Goal: Use online tool/utility: Utilize a website feature to perform a specific function

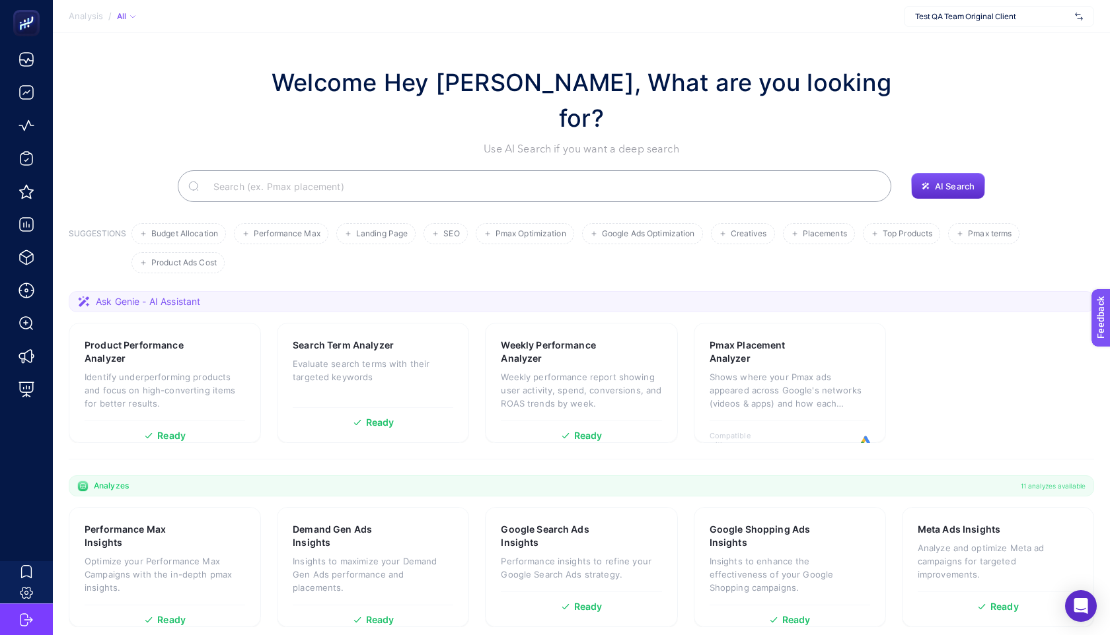
click at [949, 28] on section "Analysis / All Test QA Team Original Client" at bounding box center [581, 16] width 1057 height 33
click at [966, 16] on span "Test QA Team Original Client" at bounding box center [992, 16] width 155 height 11
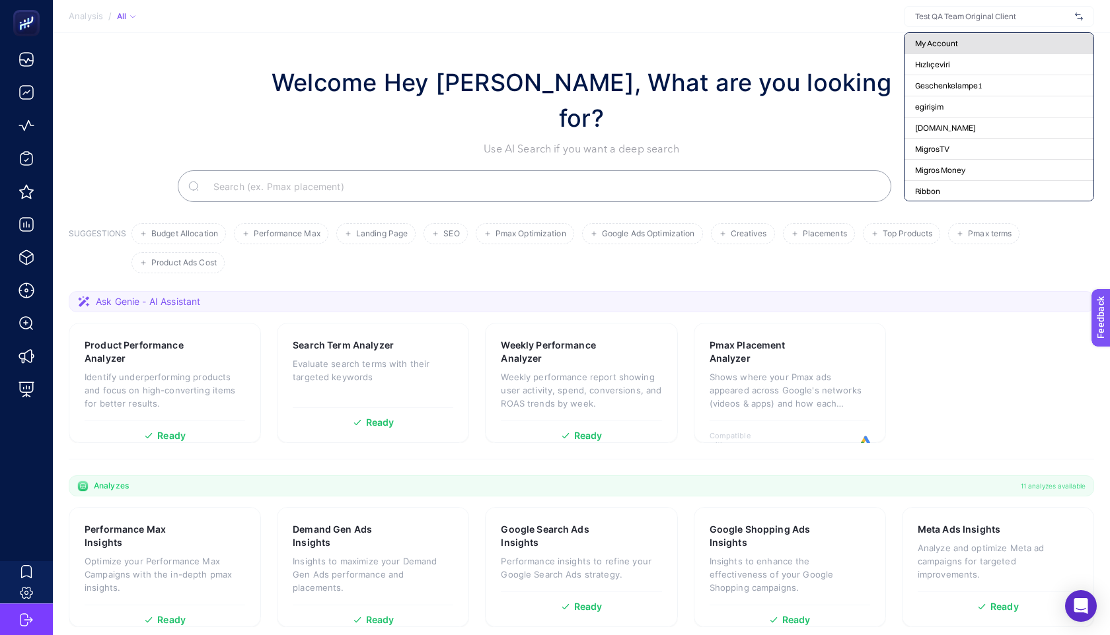
click at [958, 37] on div "My Account" at bounding box center [998, 43] width 189 height 21
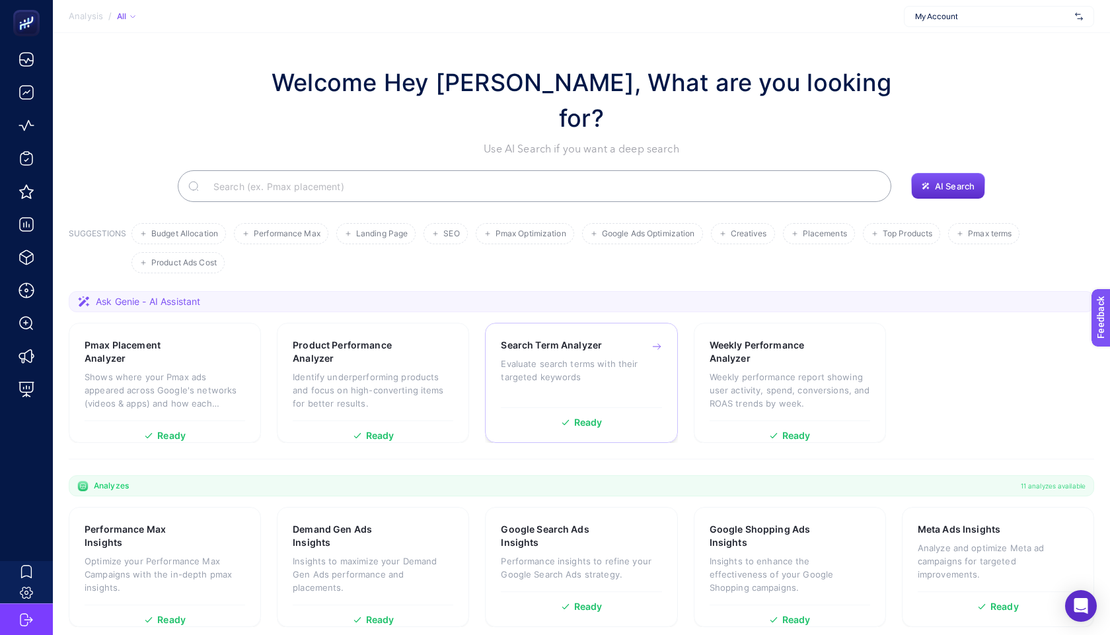
click at [570, 339] on h3 "Search Term Analyzer" at bounding box center [551, 345] width 101 height 13
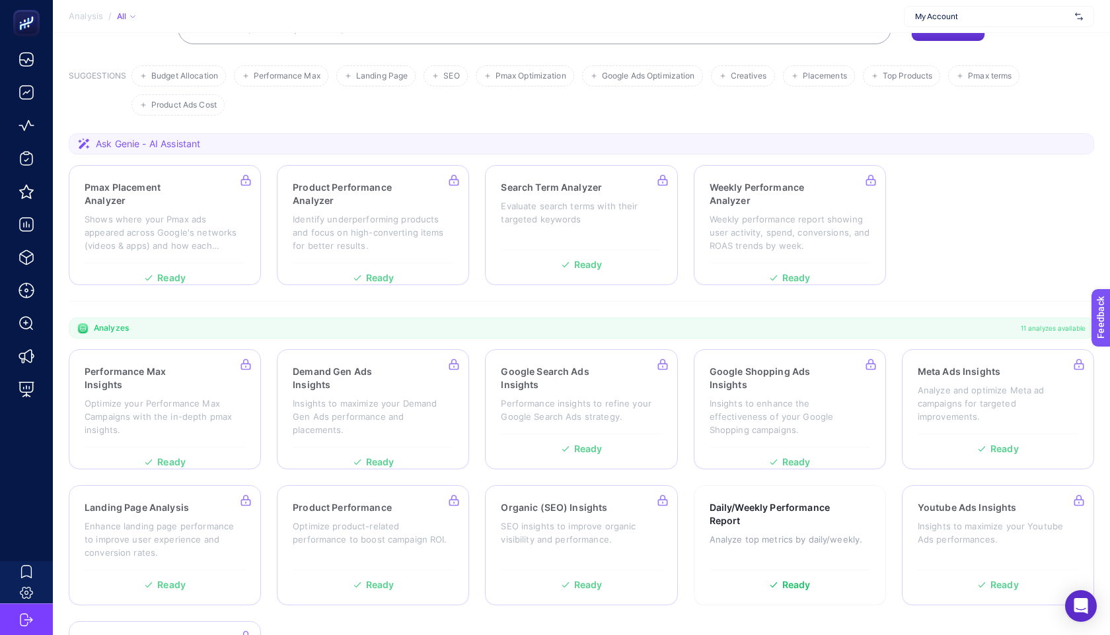
scroll to position [186, 0]
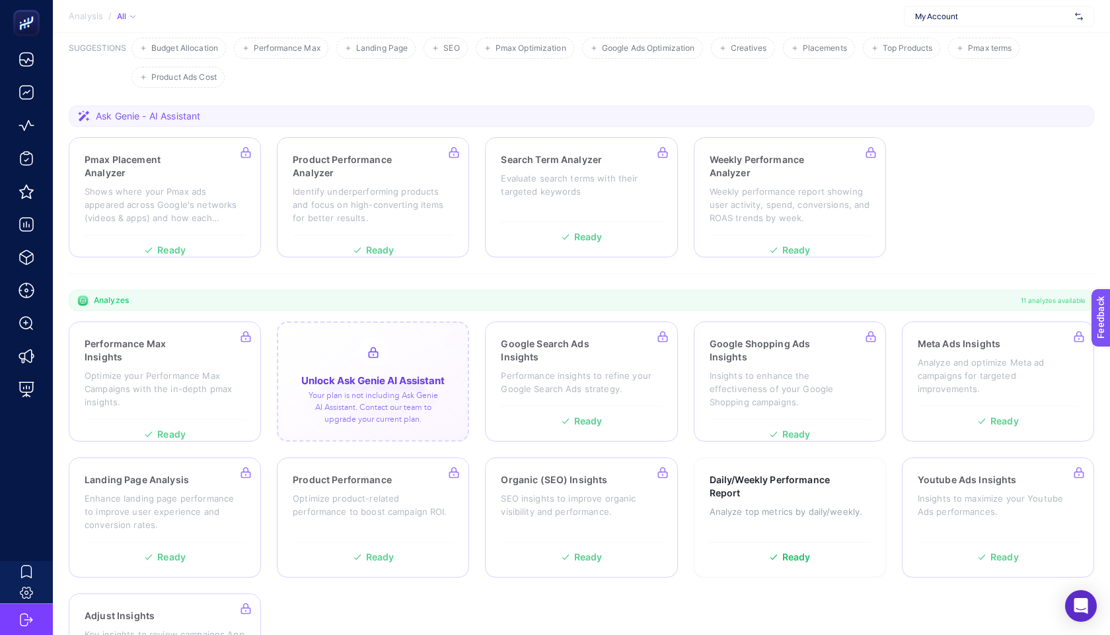
click at [346, 349] on div at bounding box center [373, 382] width 192 height 120
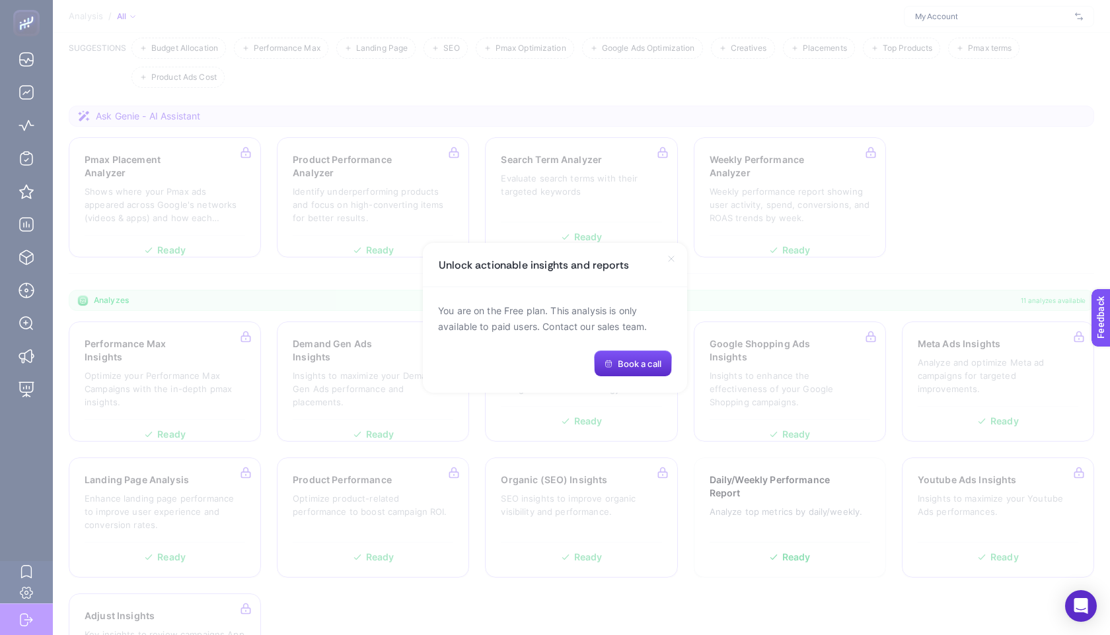
click at [677, 251] on div "Unlock actionable insights and reports" at bounding box center [555, 265] width 264 height 44
click at [671, 254] on icon at bounding box center [671, 259] width 11 height 11
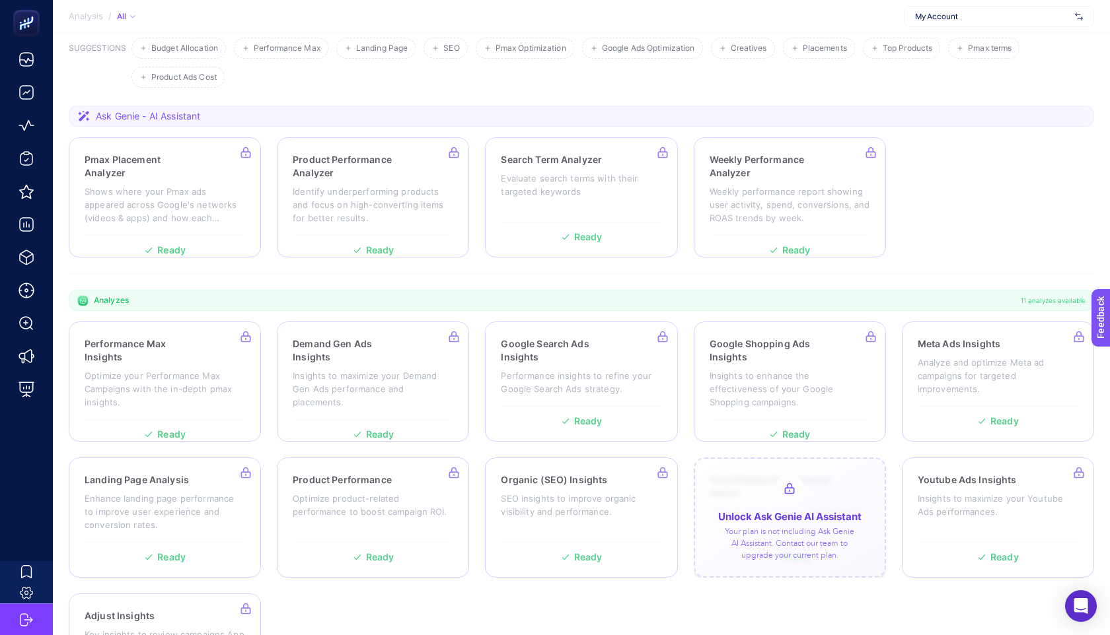
scroll to position [244, 0]
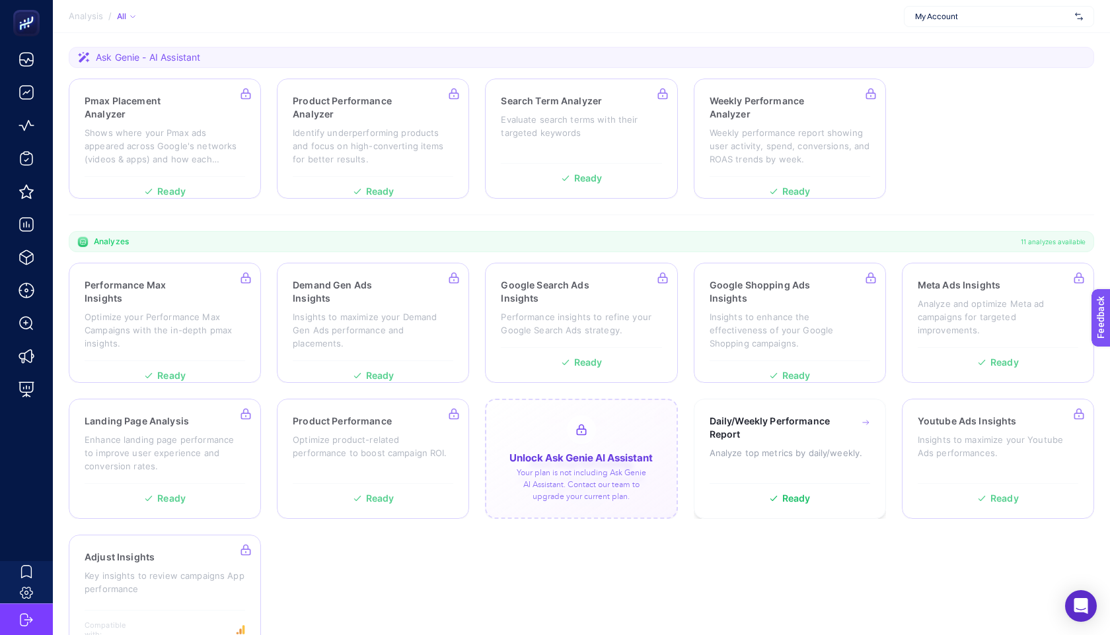
click at [583, 404] on div at bounding box center [581, 459] width 192 height 120
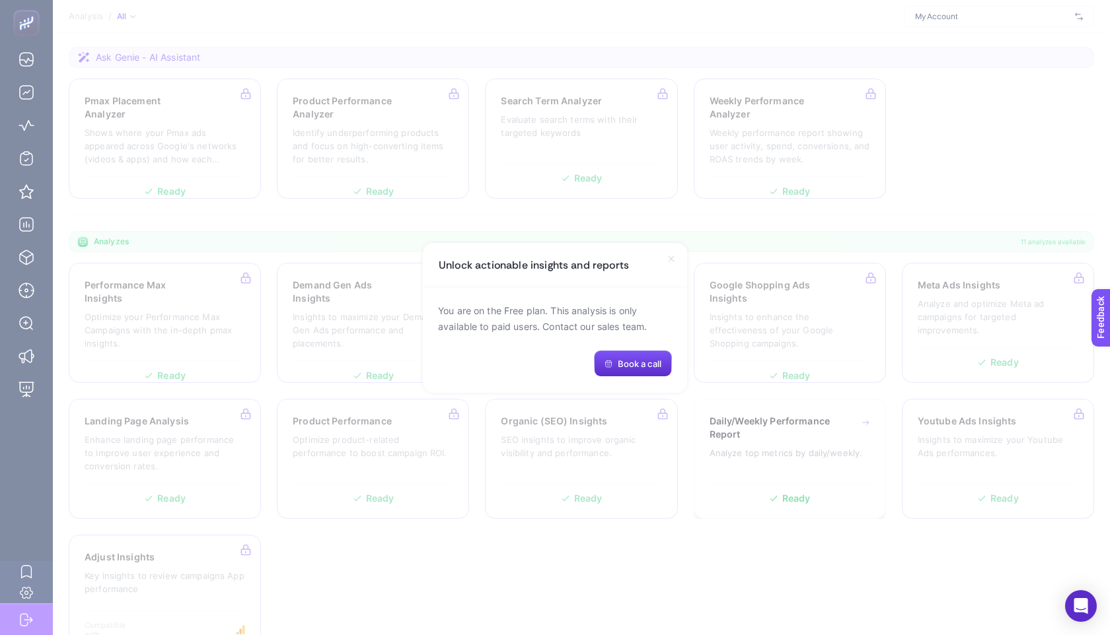
click at [667, 254] on icon at bounding box center [671, 259] width 11 height 11
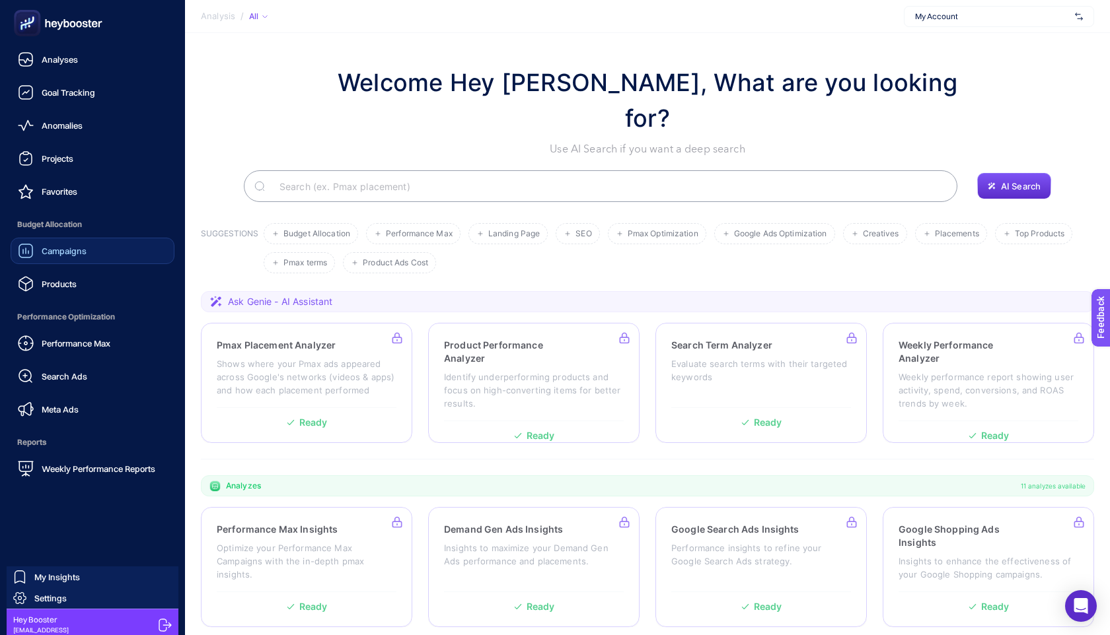
scroll to position [5, 0]
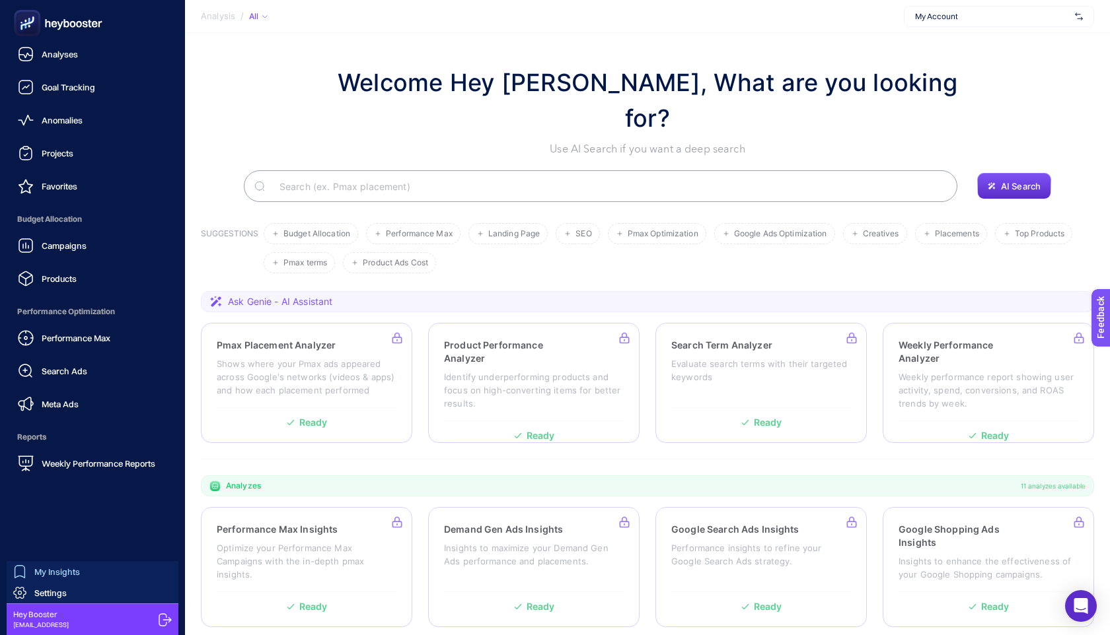
click at [69, 563] on link "My Insights" at bounding box center [93, 571] width 172 height 21
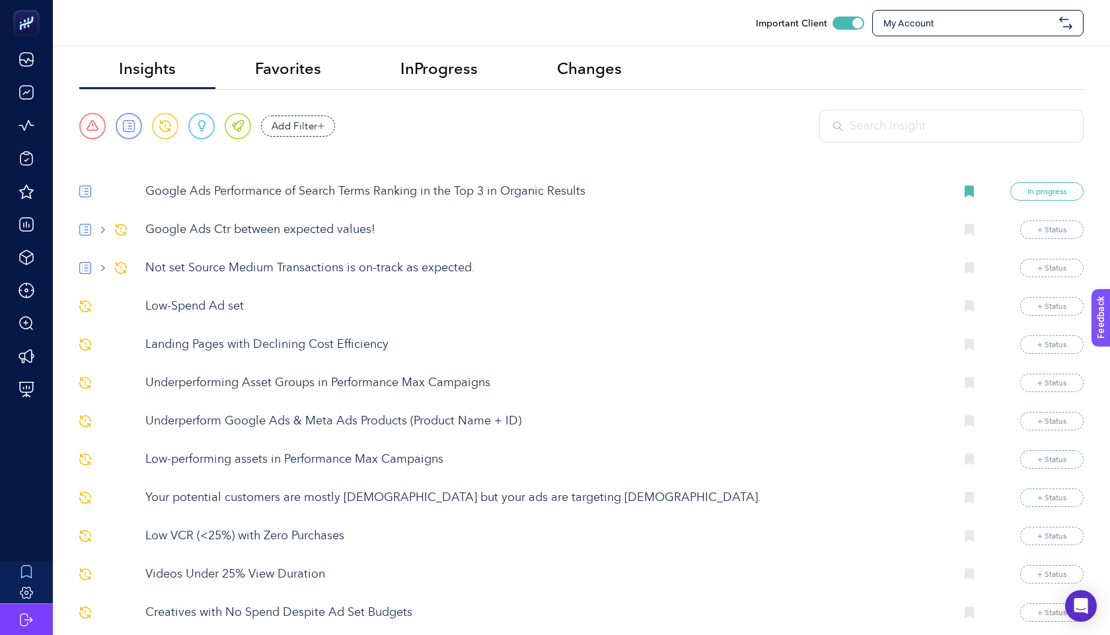
scroll to position [12, 0]
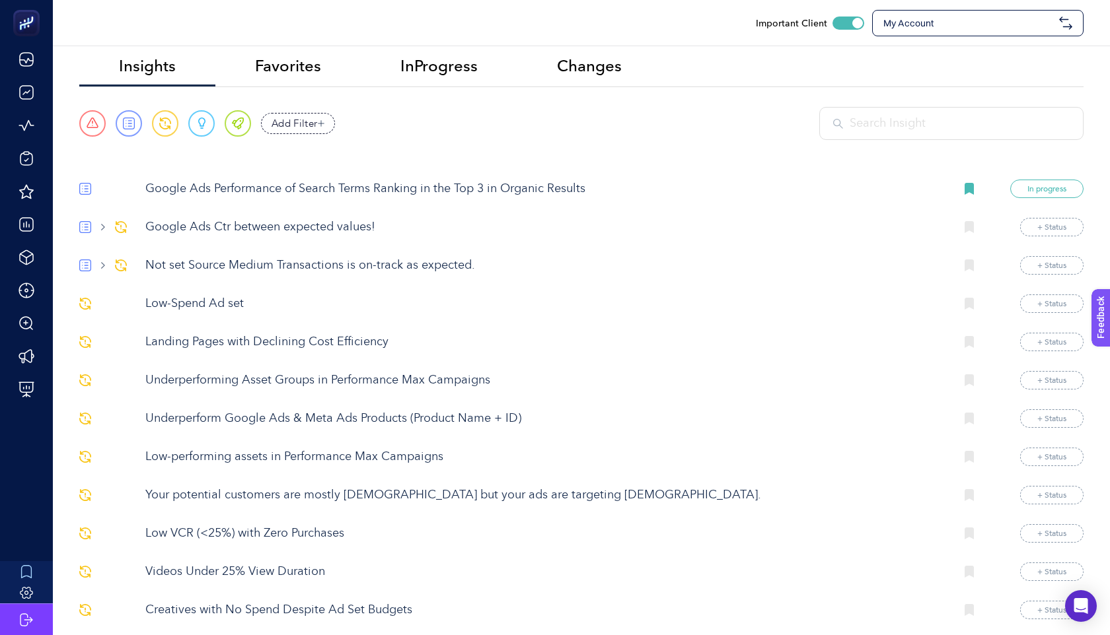
click at [291, 264] on p "Not set Source Medium Transactions is on-track as expected." at bounding box center [544, 266] width 799 height 18
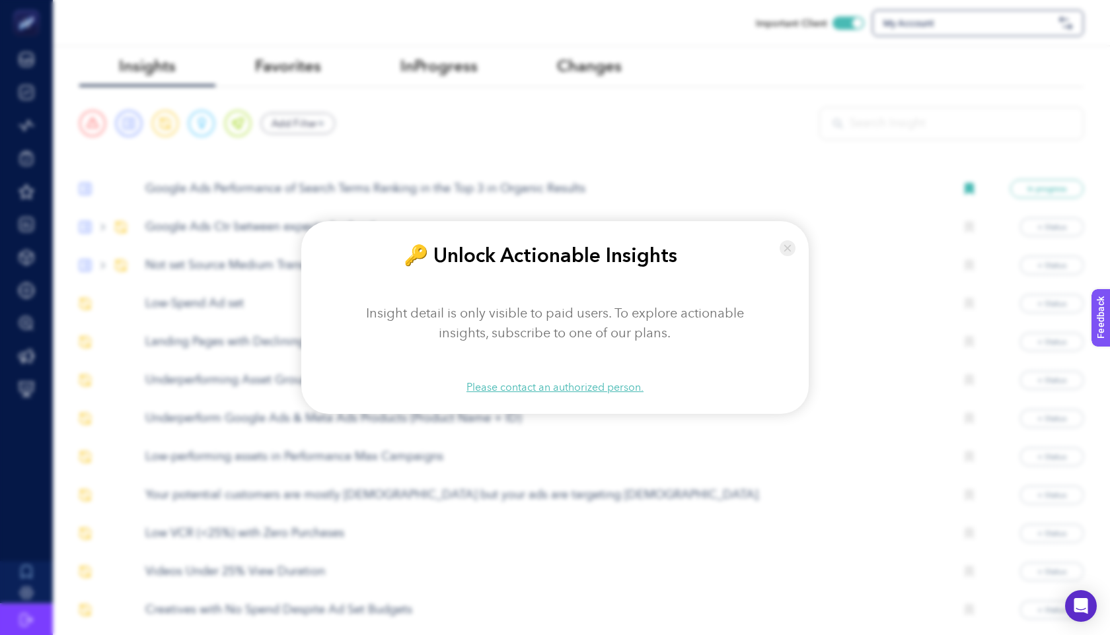
click at [787, 246] on img at bounding box center [787, 248] width 16 height 28
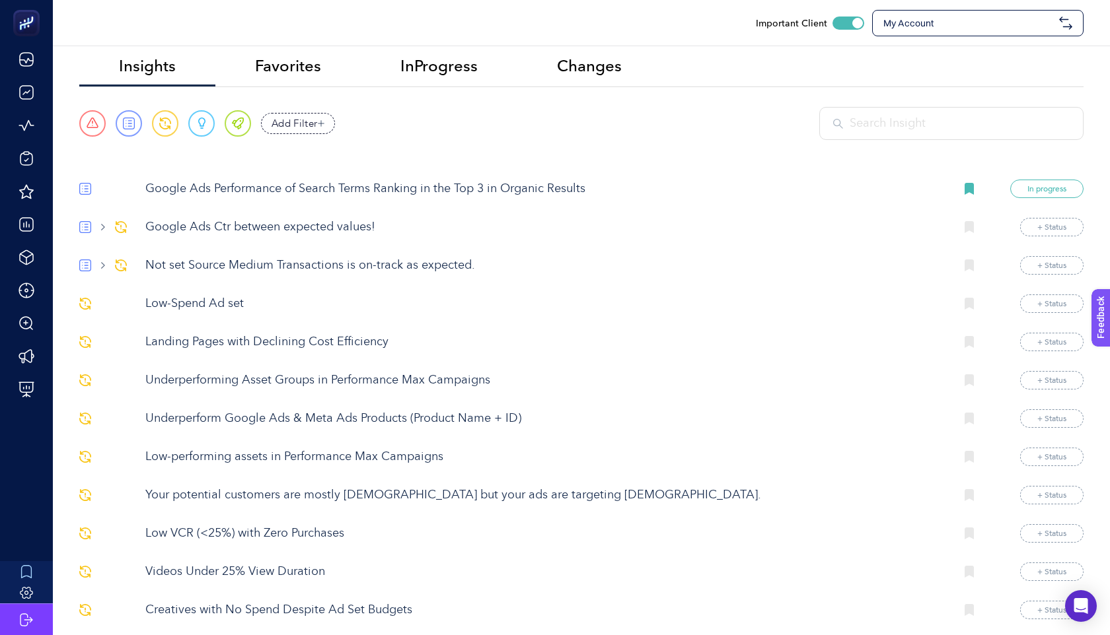
click at [411, 458] on p "Low-performing assets in Performance Max Campaigns" at bounding box center [544, 458] width 799 height 18
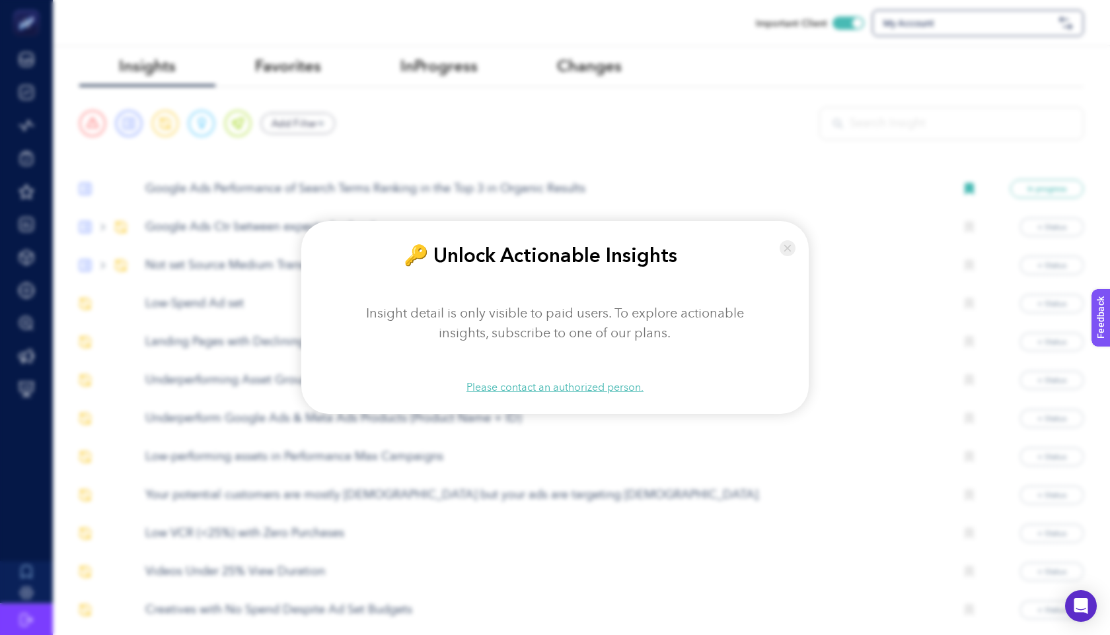
click at [790, 251] on img at bounding box center [787, 248] width 16 height 28
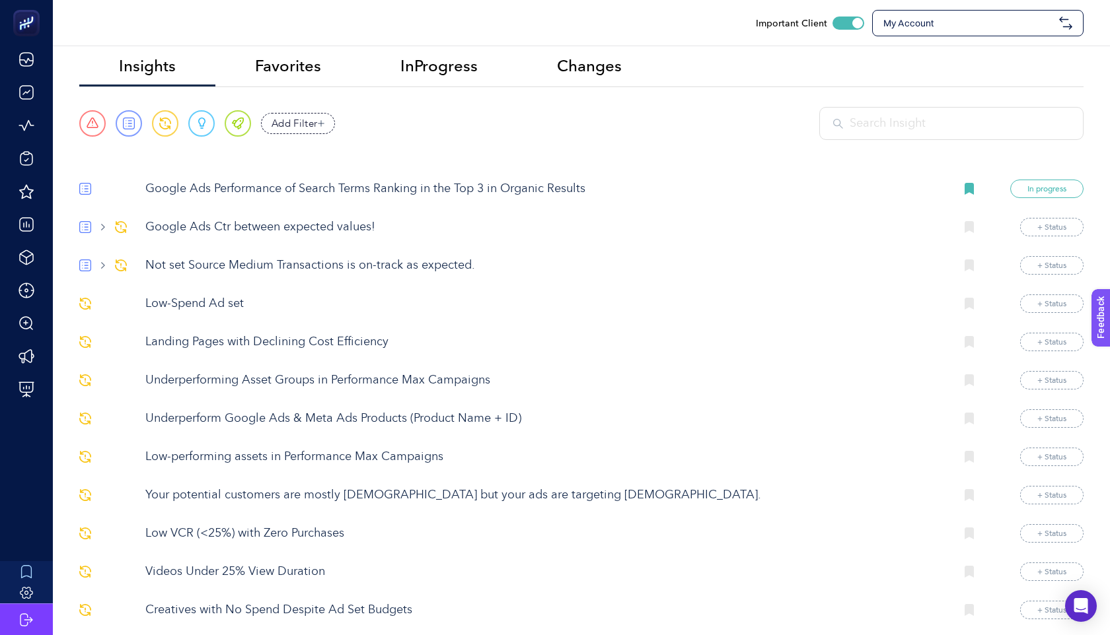
click at [915, 30] on div "My Account" at bounding box center [977, 23] width 211 height 26
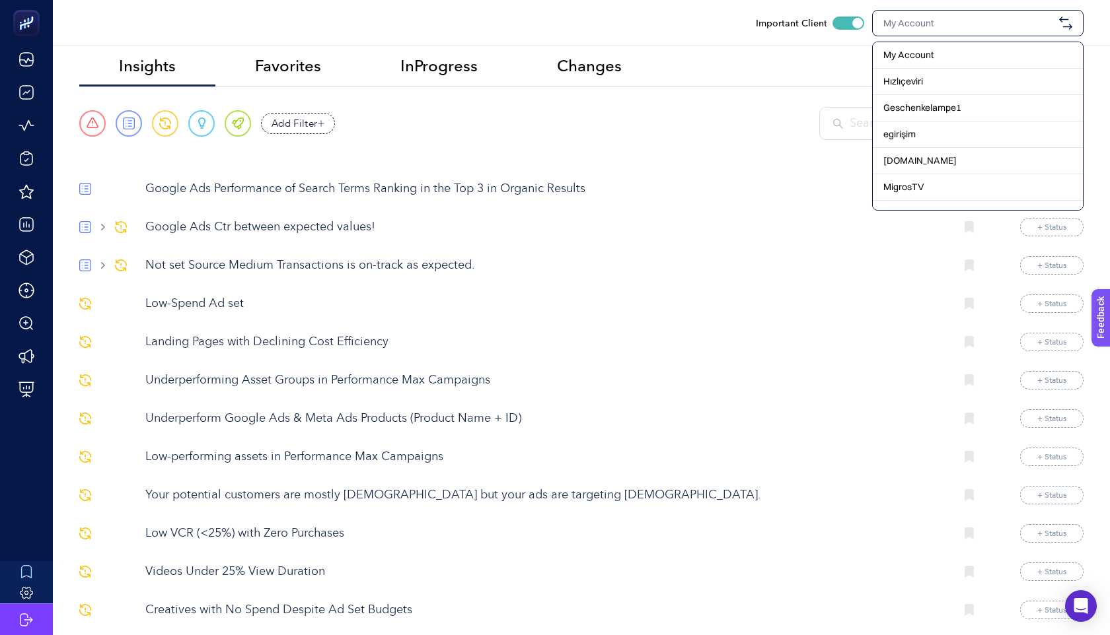
type input "m"
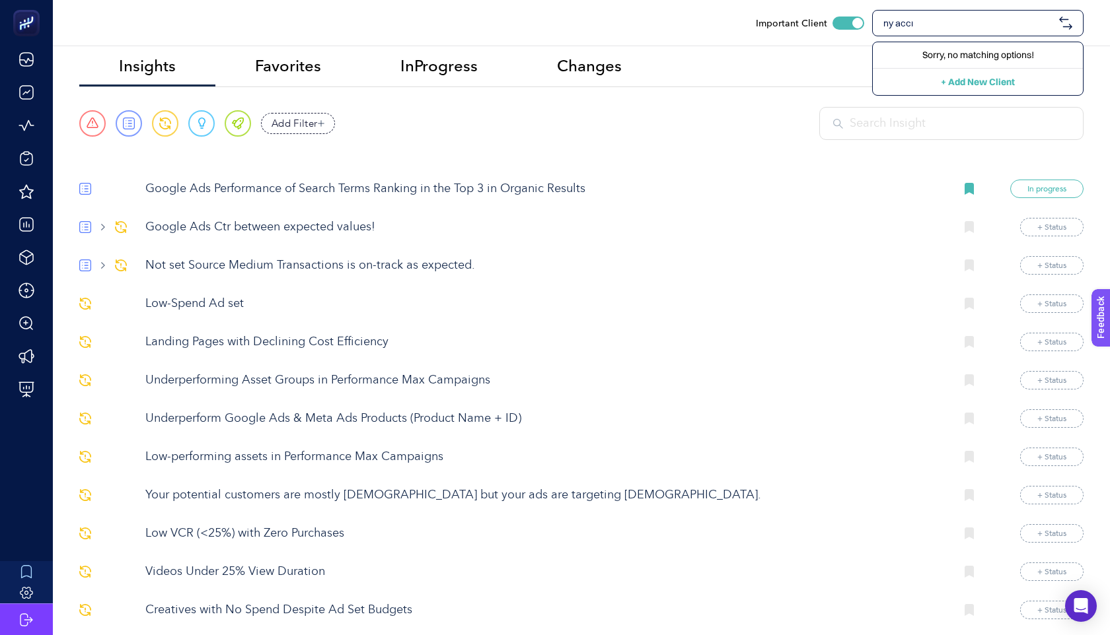
type input "ny acc"
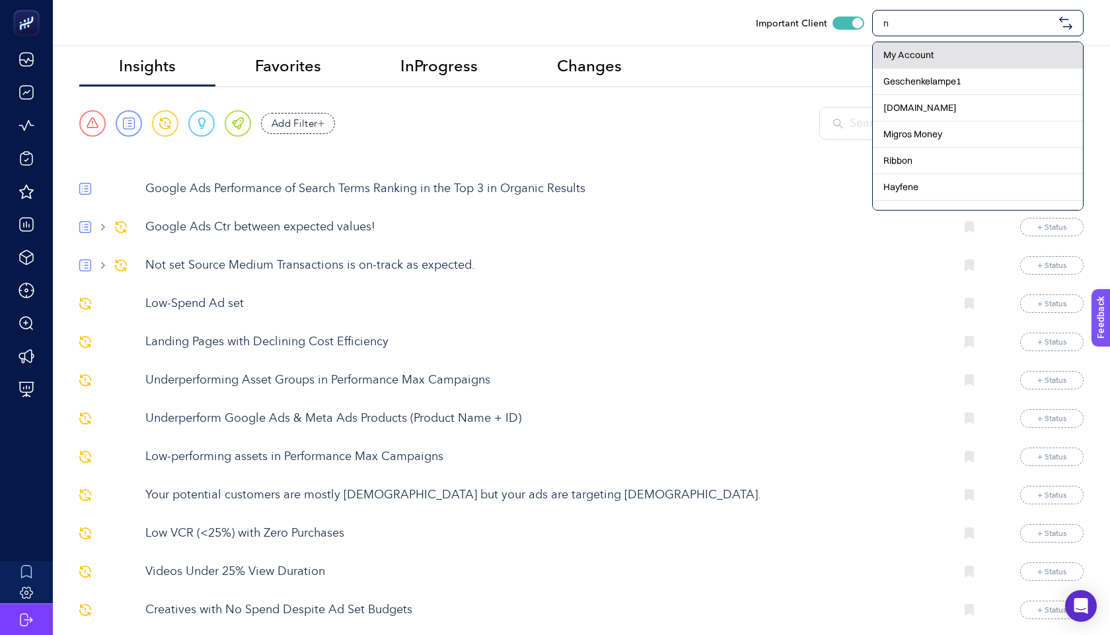
type input "n"
click at [891, 45] on div "My Account" at bounding box center [978, 55] width 210 height 26
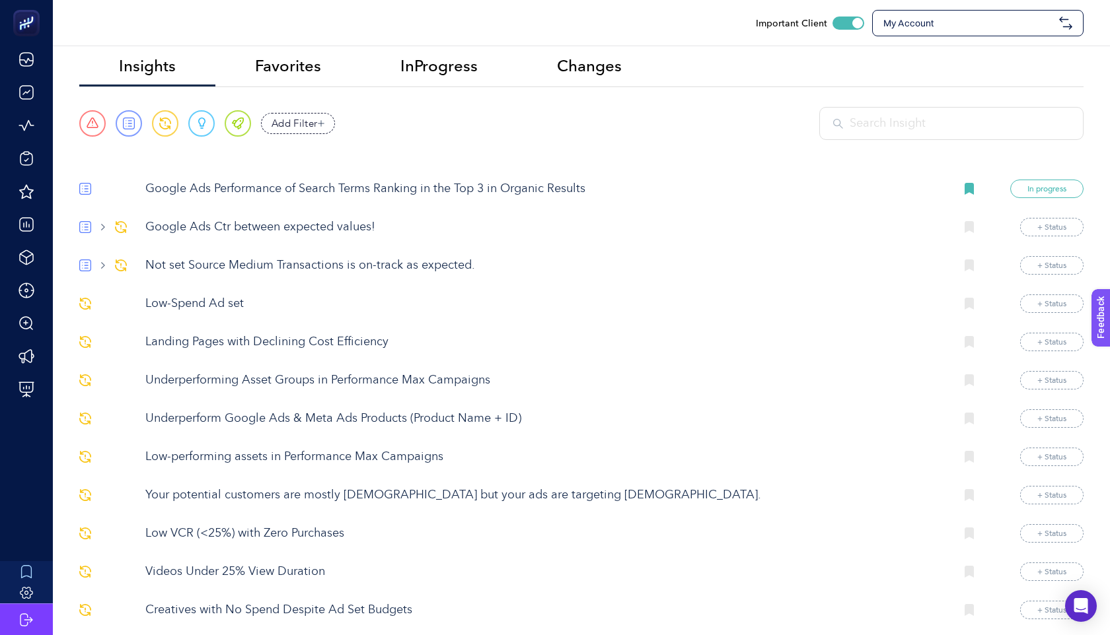
click at [978, 23] on span "My Account" at bounding box center [968, 23] width 170 height 13
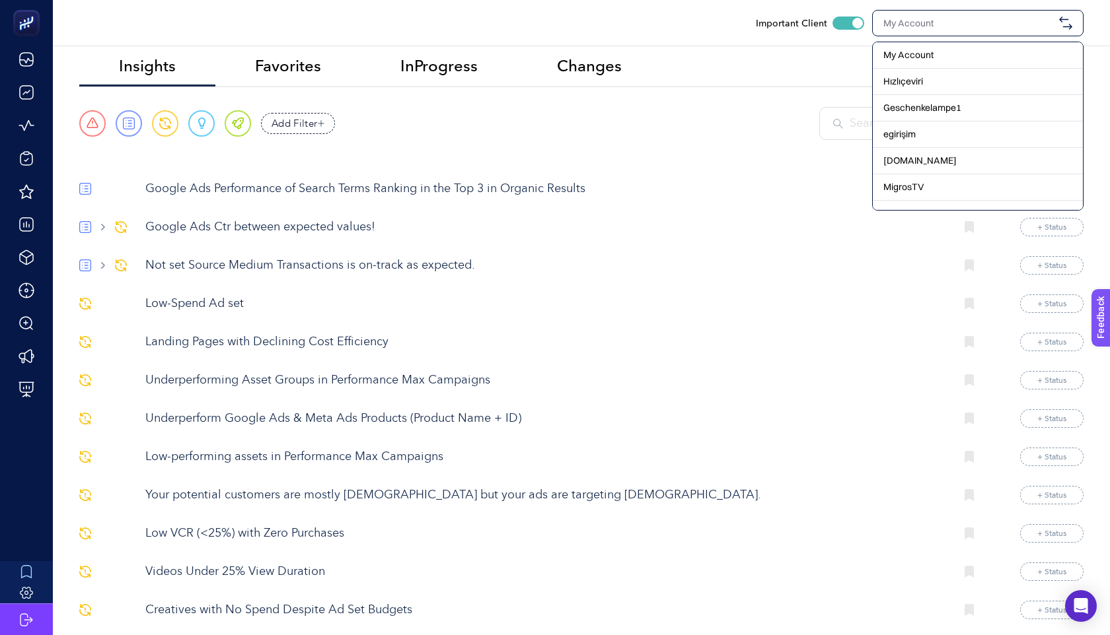
type input "m"
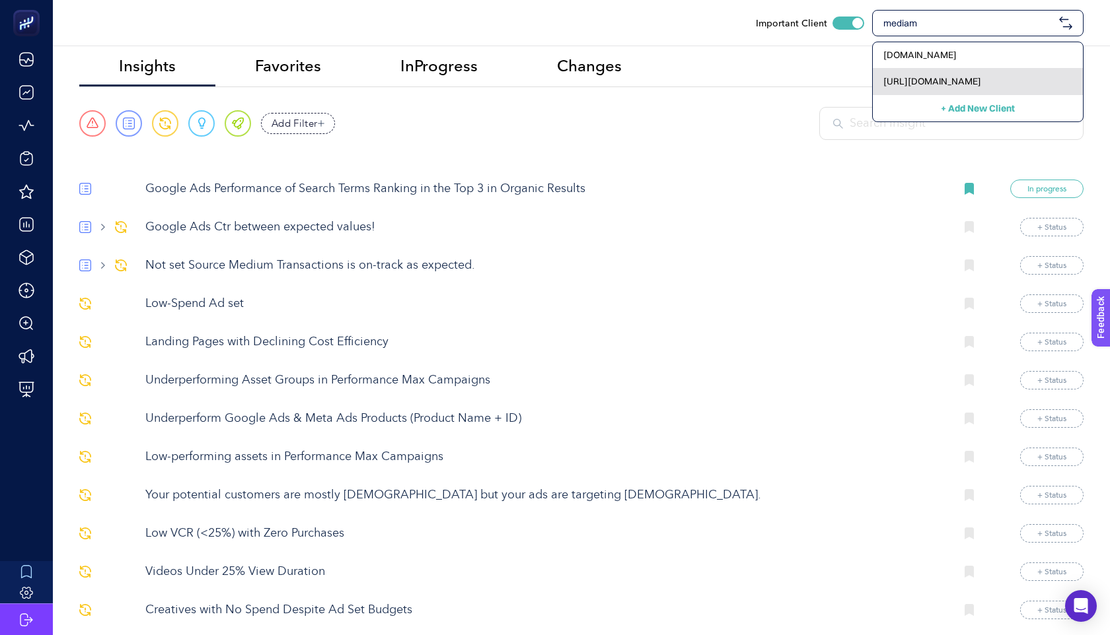
type input "mediam"
click at [938, 78] on span "[URL][DOMAIN_NAME]" at bounding box center [932, 81] width 98 height 13
checkbox input "false"
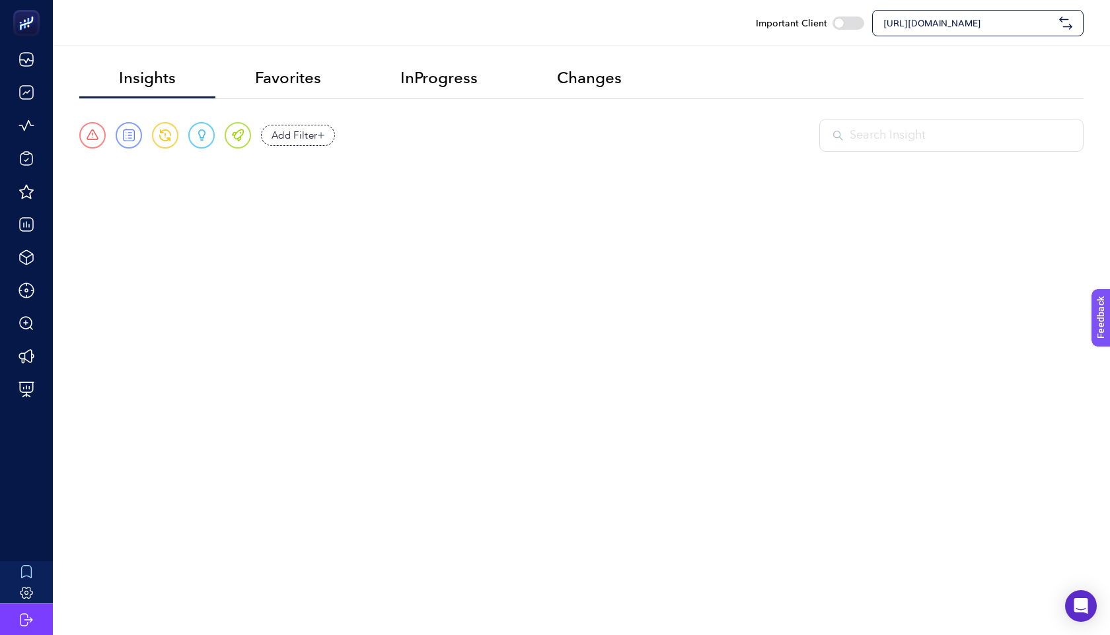
scroll to position [0, 0]
click at [974, 34] on div "[URL][DOMAIN_NAME]" at bounding box center [977, 23] width 211 height 26
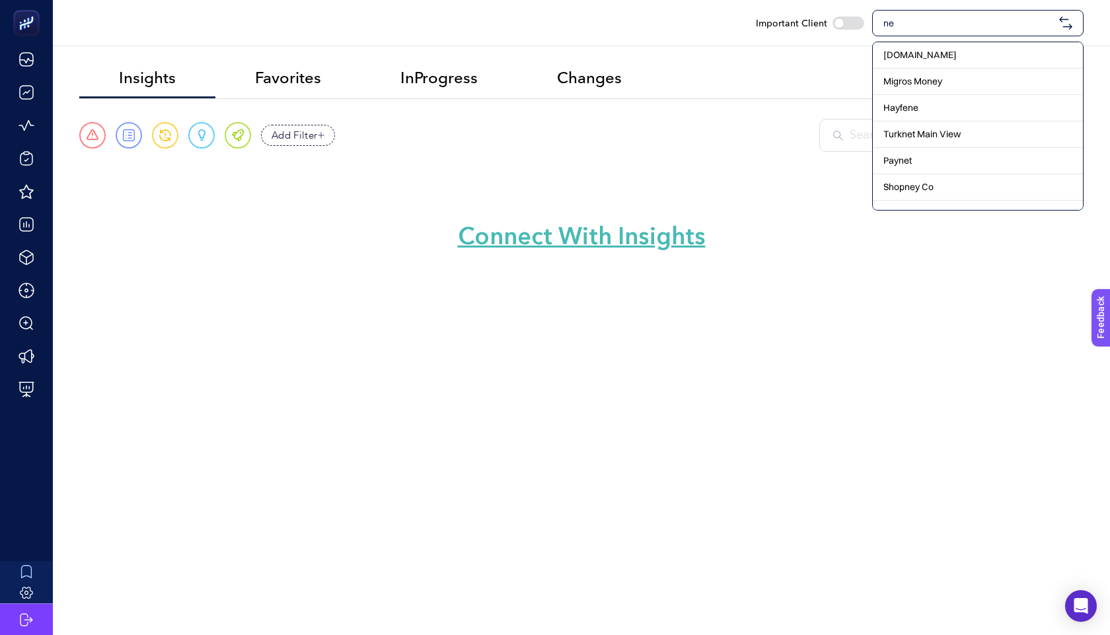
type input "n"
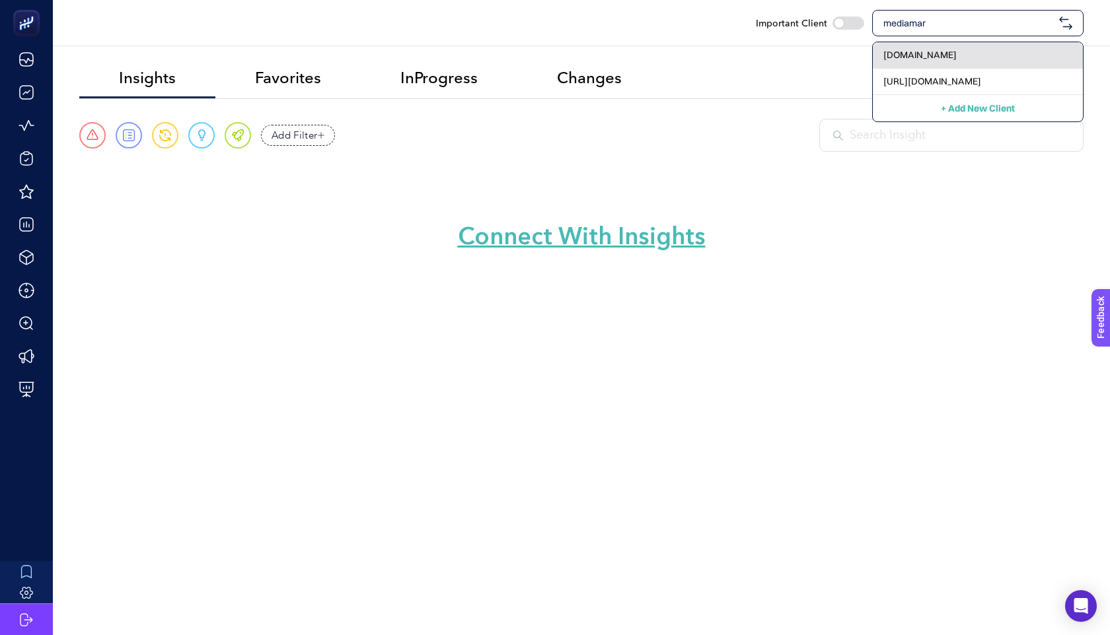
type input "mediamar"
click at [947, 49] on span "[DOMAIN_NAME]" at bounding box center [919, 54] width 73 height 13
checkbox input "true"
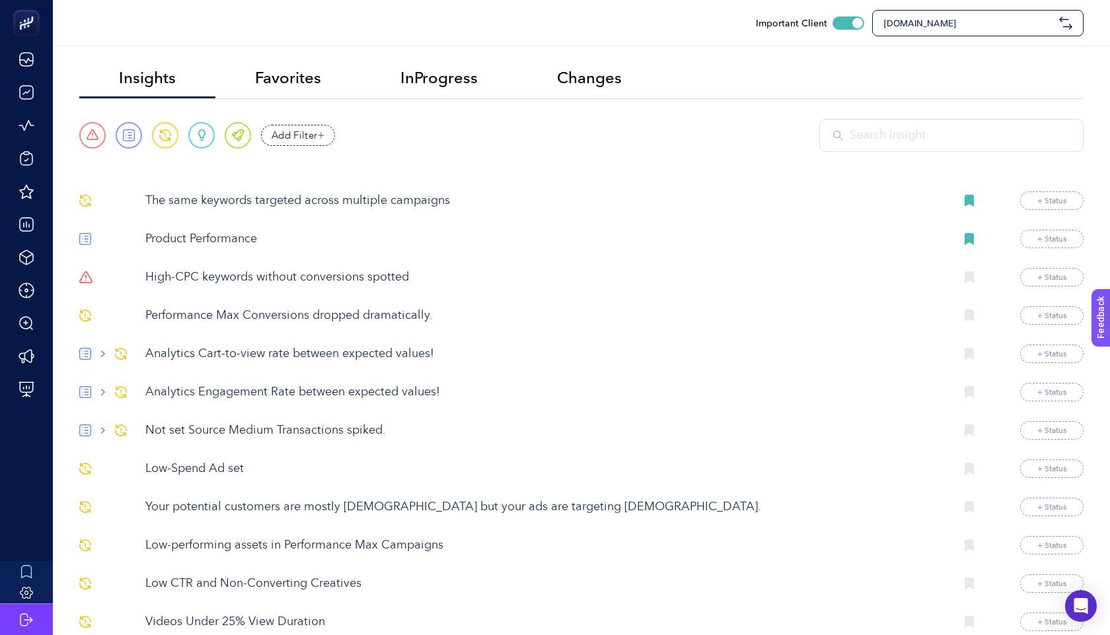
click at [229, 273] on p "High-CPC keywords without conversions spotted" at bounding box center [544, 278] width 799 height 18
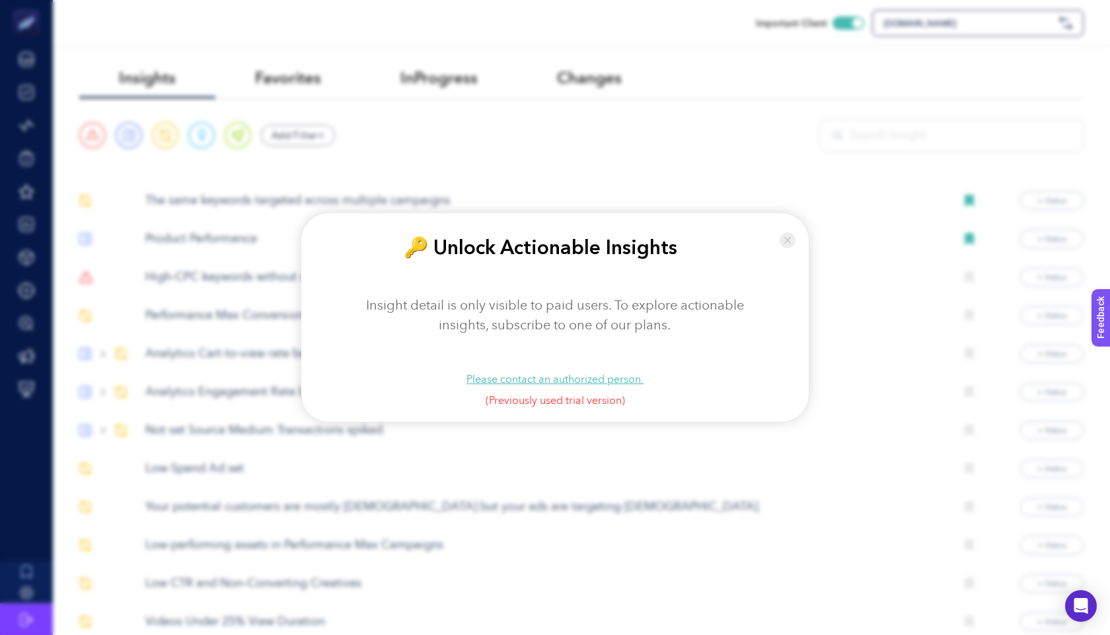
click at [791, 244] on img at bounding box center [787, 241] width 16 height 28
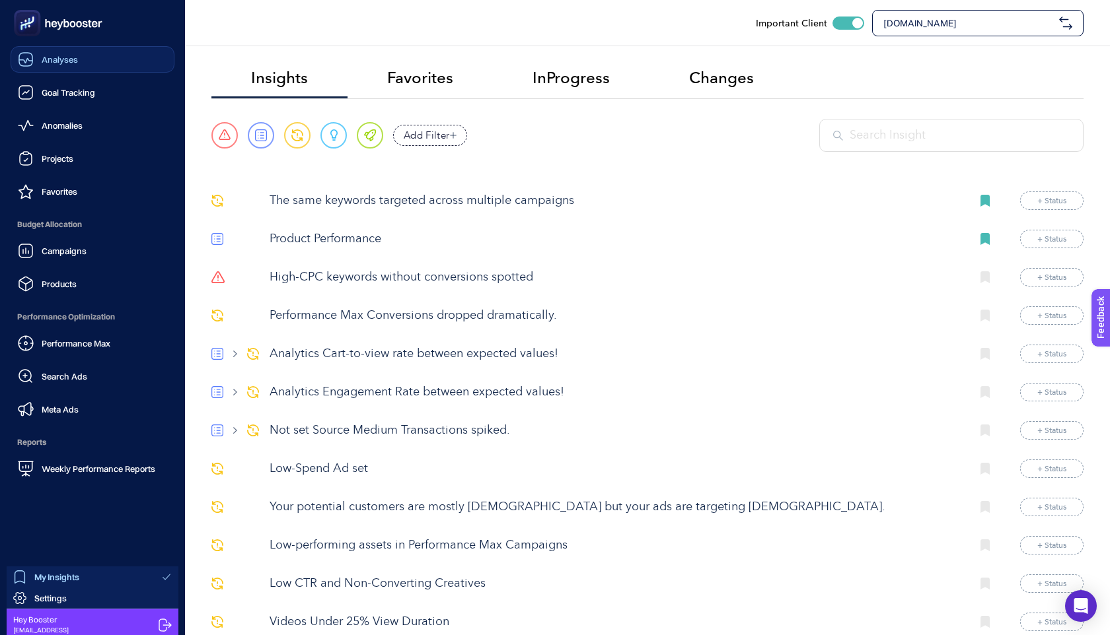
click at [55, 65] on div "Analyses" at bounding box center [48, 60] width 60 height 16
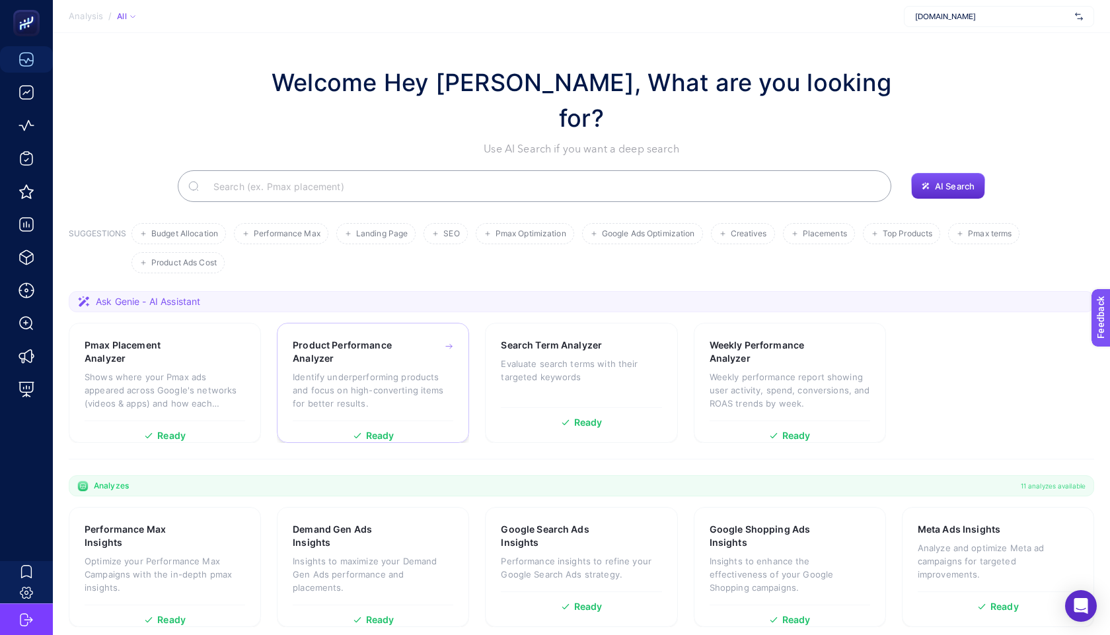
click at [326, 339] on div "Product Performance Analyzer Identify underperforming products and focus on hig…" at bounding box center [373, 380] width 161 height 82
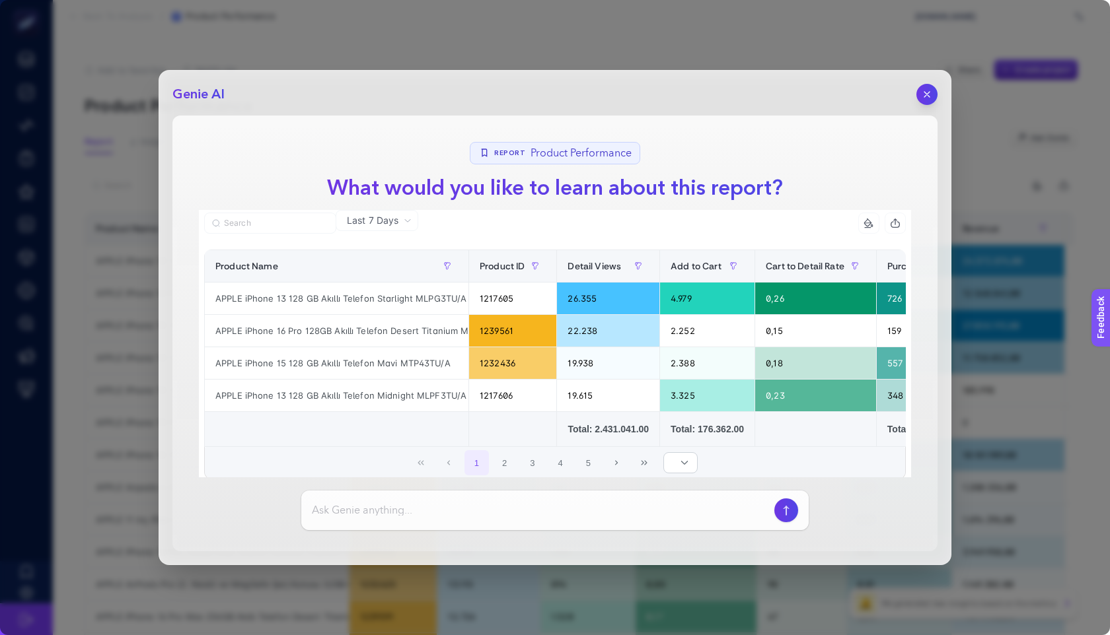
click at [355, 515] on input at bounding box center [540, 511] width 457 height 16
click at [505, 505] on input at bounding box center [540, 511] width 457 height 16
type input "bu dataları yorumla"
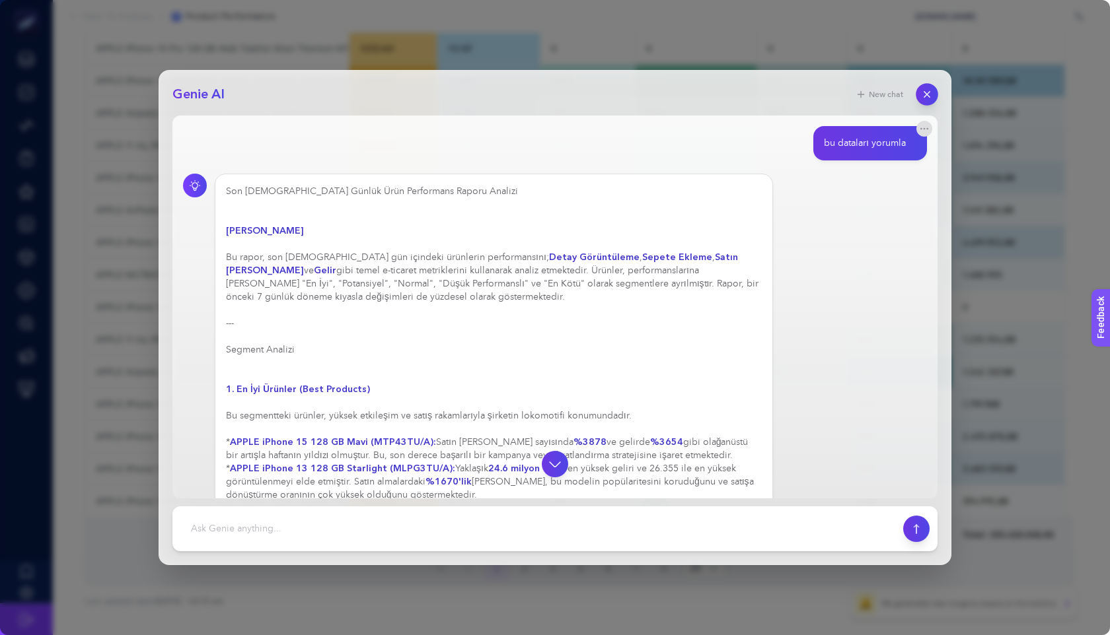
click at [926, 94] on icon "button" at bounding box center [926, 94] width 5 height 5
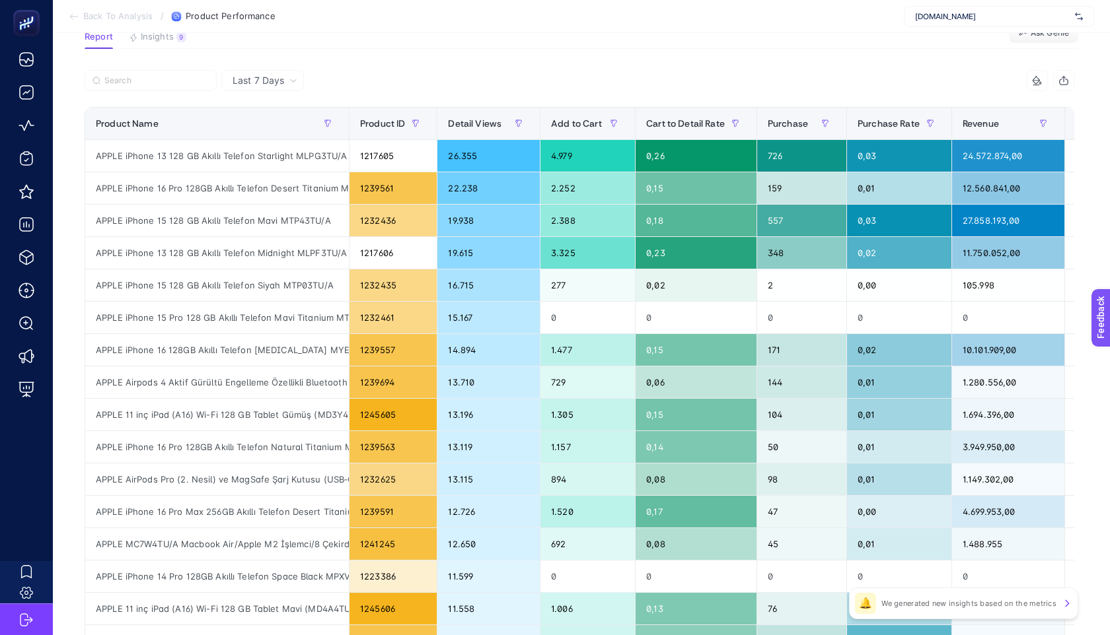
scroll to position [110, 0]
